Goal: Go to known website: Access a specific website the user already knows

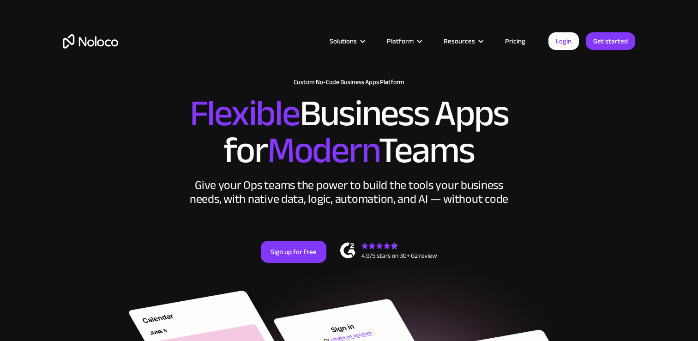
click at [73, 37] on img "home" at bounding box center [90, 41] width 55 height 14
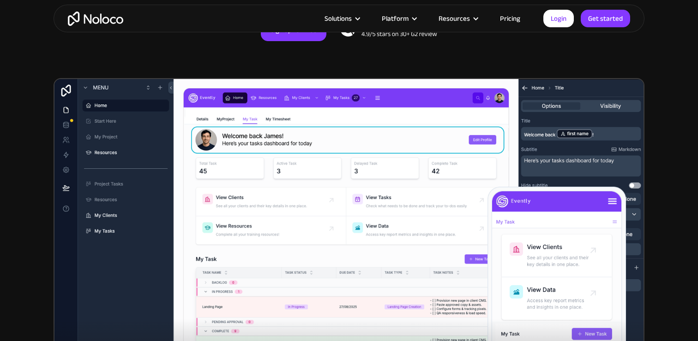
scroll to position [223, 0]
